Goal: Task Accomplishment & Management: Use online tool/utility

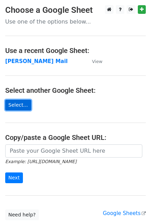
click at [14, 107] on link "Select..." at bounding box center [18, 105] width 26 height 11
click at [21, 105] on link "Select..." at bounding box center [18, 105] width 26 height 11
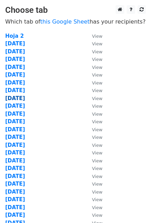
click at [19, 97] on strong "[DATE]" at bounding box center [15, 98] width 20 height 6
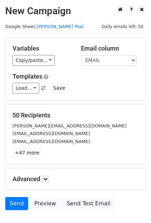
click at [50, 60] on div "Copy/paste... {{EMPRESA}} {{NOMBRE}} {{EMAIL}} {{ASUNTO}} {{TIPO DE IDENTIFICAC…" at bounding box center [41, 60] width 58 height 11
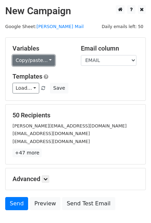
click at [47, 60] on link "Copy/paste..." at bounding box center [33, 60] width 42 height 11
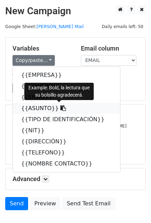
click at [60, 108] on icon at bounding box center [63, 108] width 6 height 6
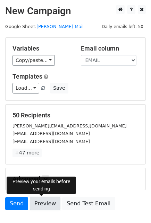
click at [38, 201] on link "Preview" at bounding box center [45, 203] width 30 height 13
